Goal: Find specific page/section

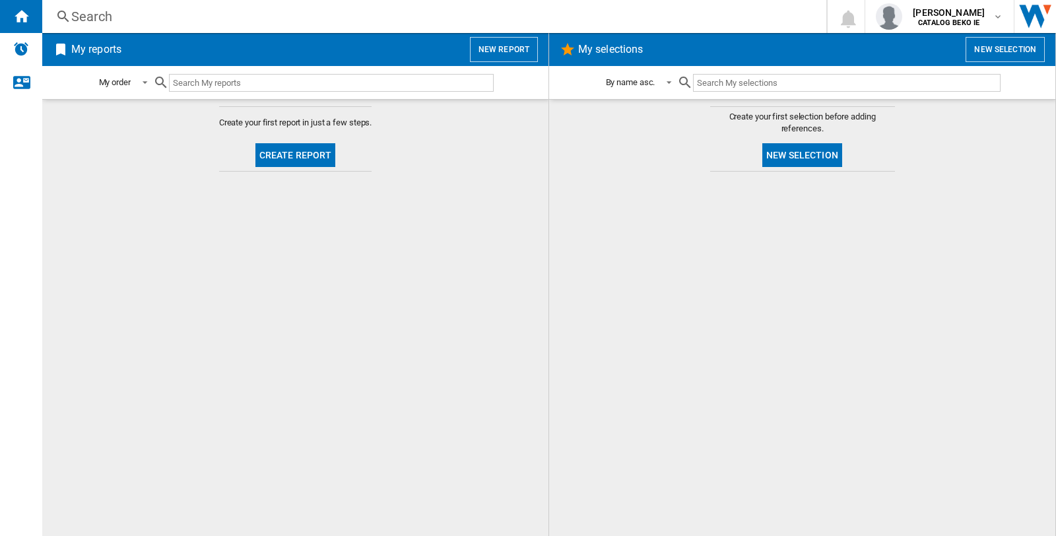
click at [90, 15] on div "Search" at bounding box center [431, 16] width 721 height 18
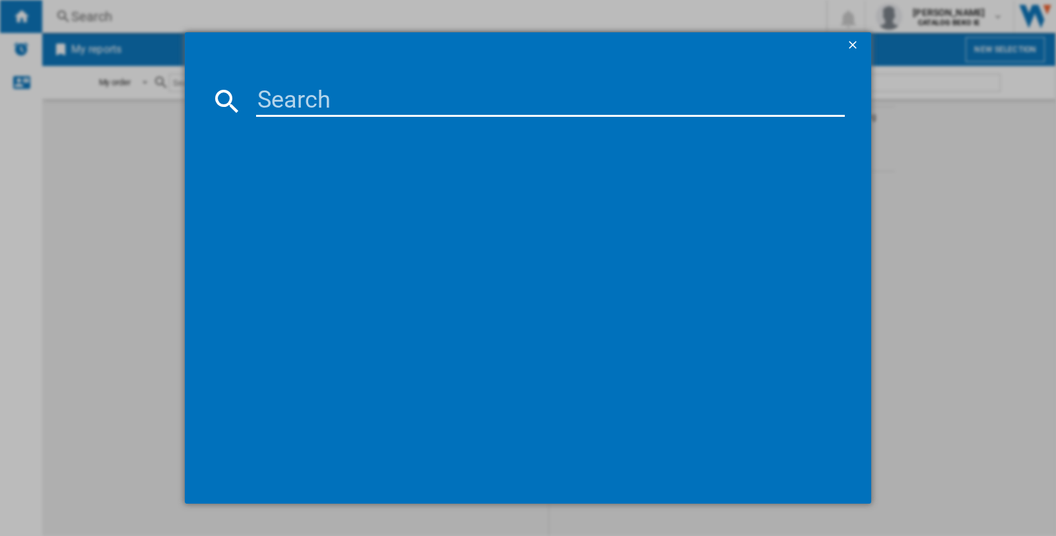
click at [317, 92] on input at bounding box center [550, 101] width 589 height 32
paste input "WHIRLPOOL W8IB15M6L BLACK"
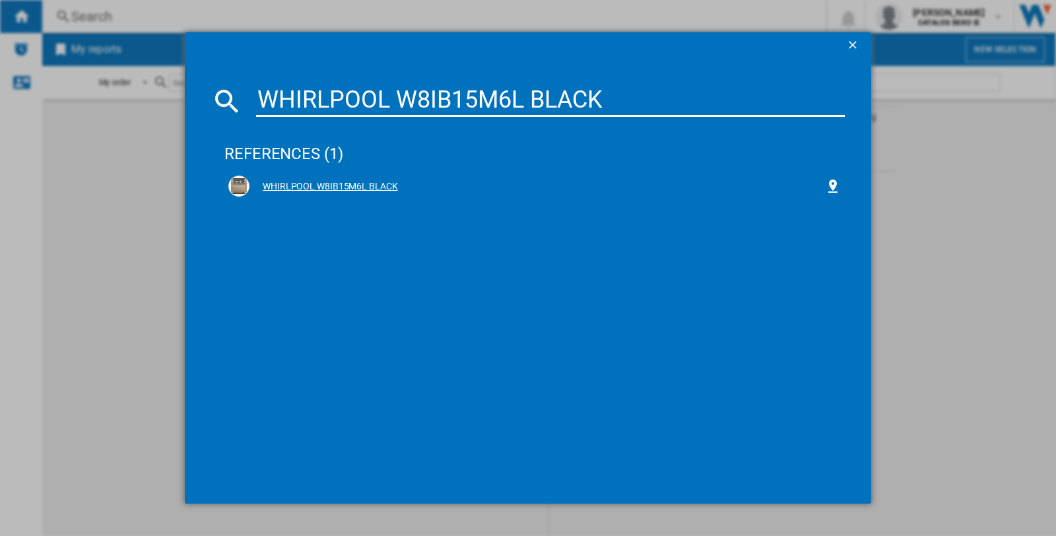
type input "WHIRLPOOL W8IB15M6L BLACK"
click at [328, 181] on div "WHIRLPOOL W8IB15M6L BLACK" at bounding box center [537, 186] width 576 height 13
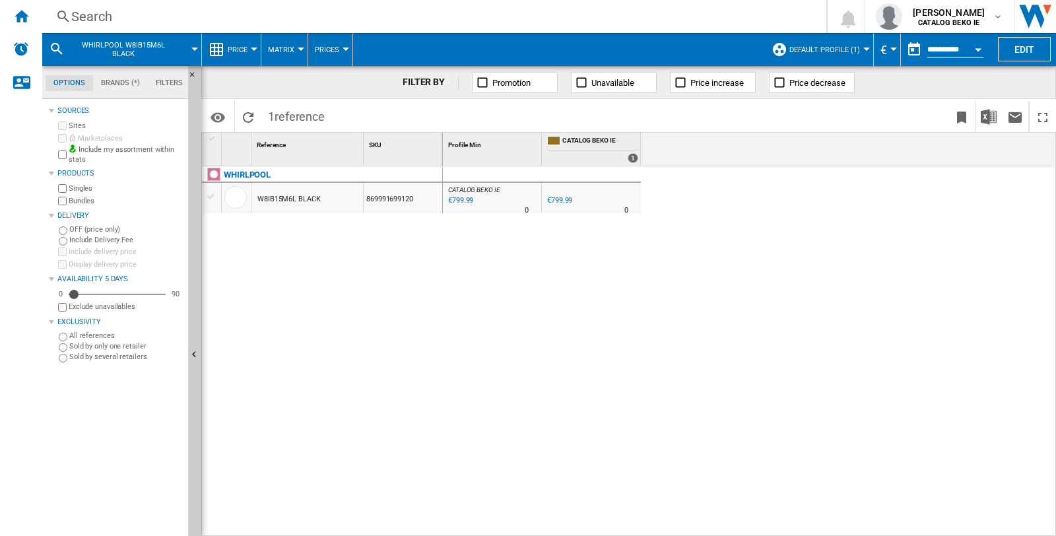
click at [852, 51] on span "Default profile (1)" at bounding box center [824, 50] width 71 height 9
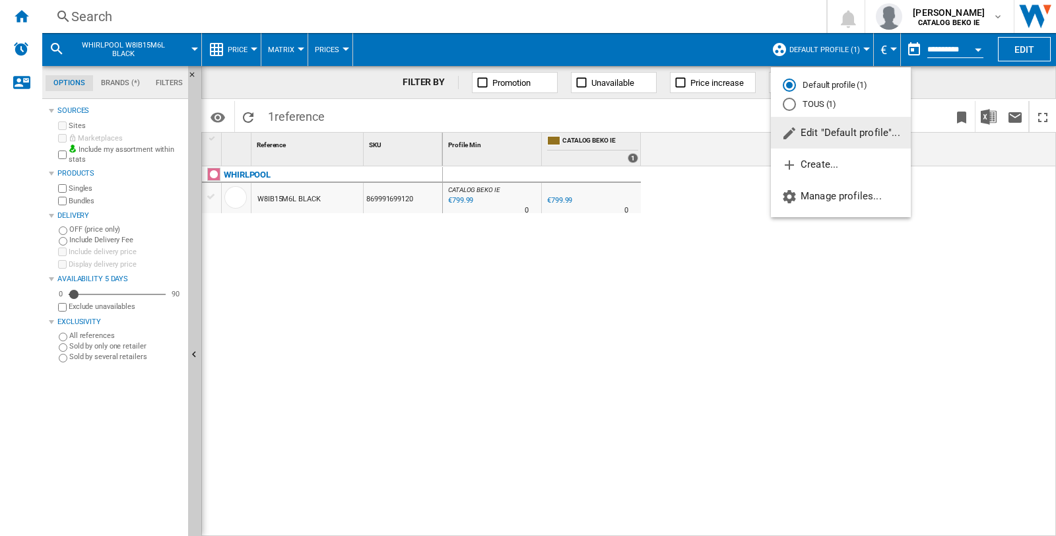
click at [823, 103] on md-radio-button "TOUS (1)" at bounding box center [841, 104] width 116 height 13
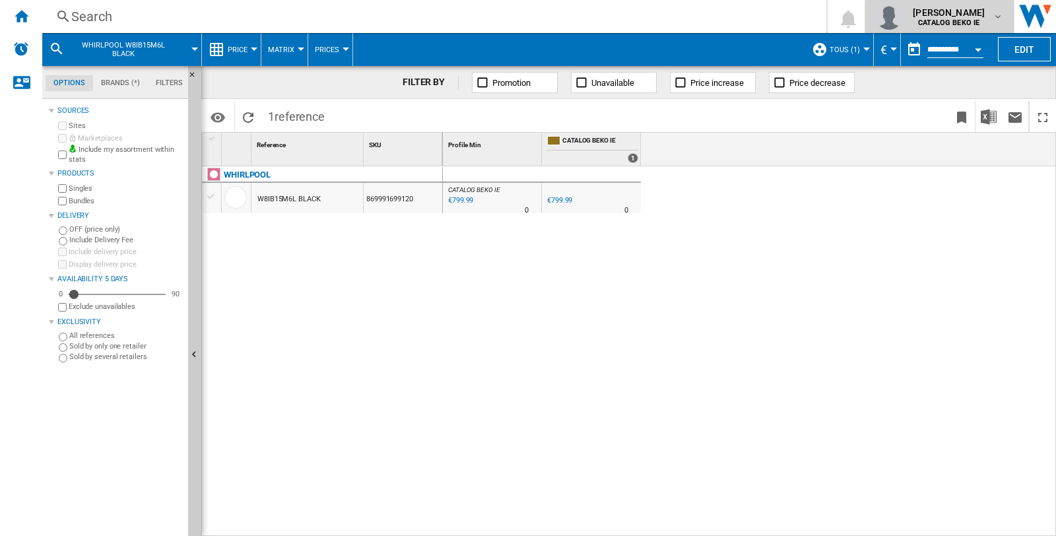
click at [972, 11] on span "[PERSON_NAME]" at bounding box center [949, 12] width 72 height 13
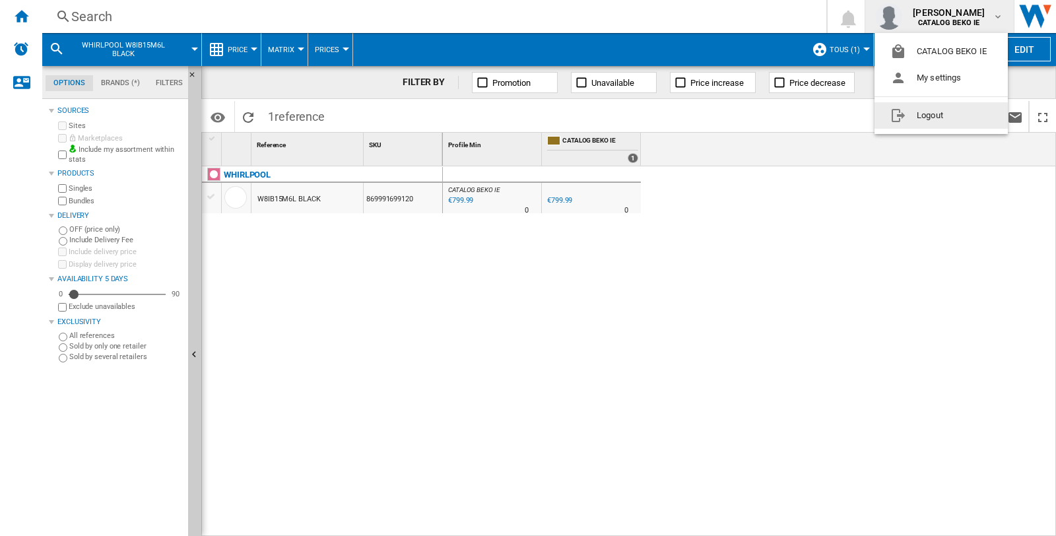
click at [921, 111] on button "Logout" at bounding box center [940, 115] width 133 height 26
